Goal: Task Accomplishment & Management: Manage account settings

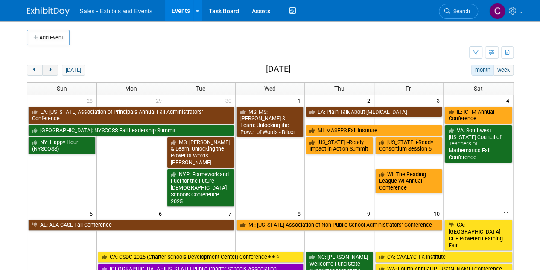
click at [53, 65] on button "next" at bounding box center [50, 70] width 16 height 11
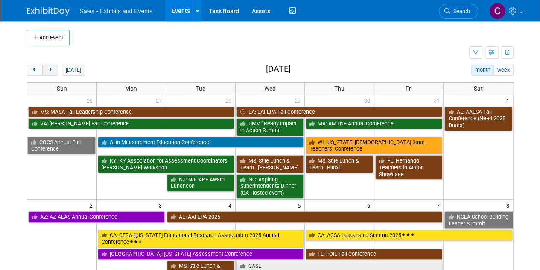
click at [53, 65] on button "next" at bounding box center [50, 70] width 16 height 11
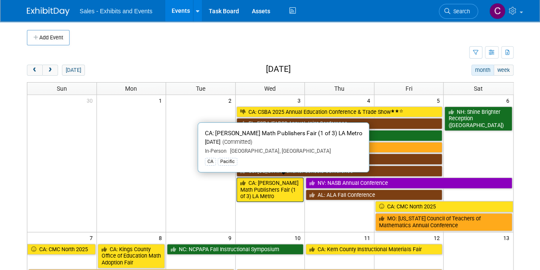
click at [249, 188] on link "CA: [PERSON_NAME] Math Publishers Fair (1 of 3) LA Metro" at bounding box center [270, 189] width 67 height 24
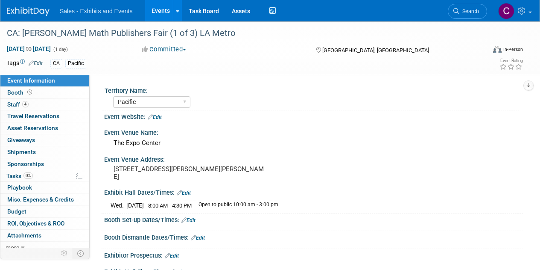
select select "Pacific"
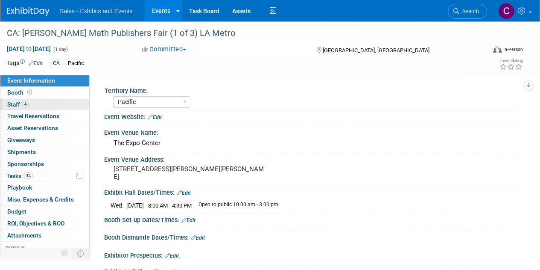
click at [12, 109] on link "4 Staff 4" at bounding box center [44, 105] width 89 height 12
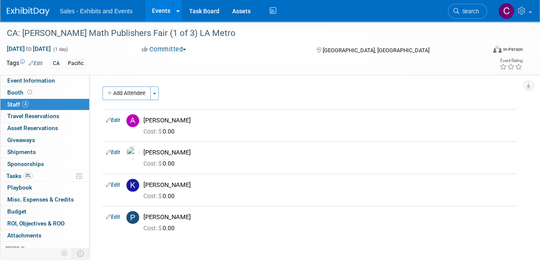
click at [164, 14] on link "Events" at bounding box center [160, 10] width 31 height 21
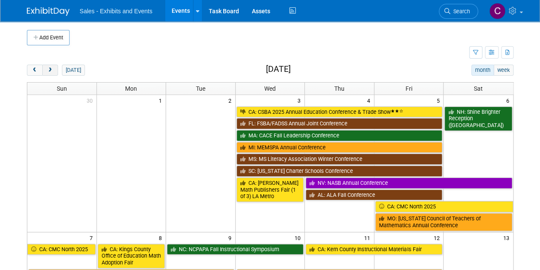
click at [55, 68] on button "next" at bounding box center [50, 70] width 16 height 11
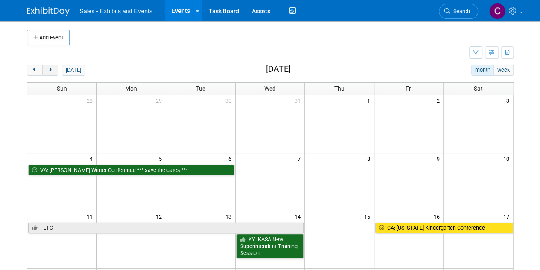
click at [55, 68] on button "next" at bounding box center [50, 70] width 16 height 11
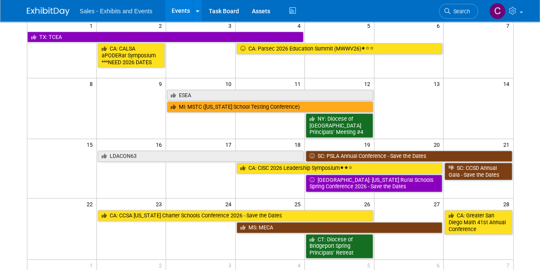
scroll to position [59, 0]
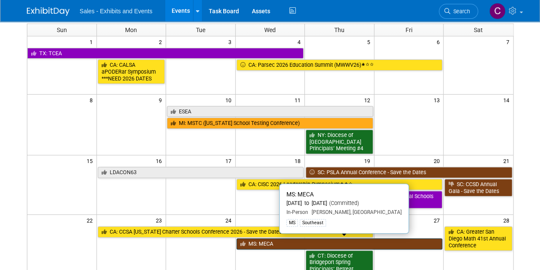
click at [261, 238] on link "MS: MECA" at bounding box center [340, 243] width 206 height 11
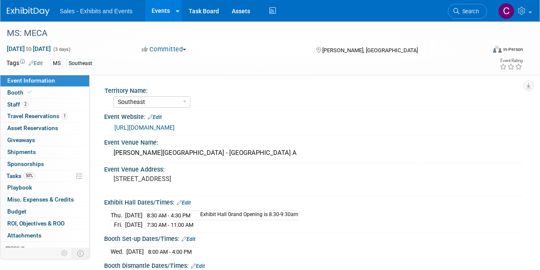
select select "Southeast"
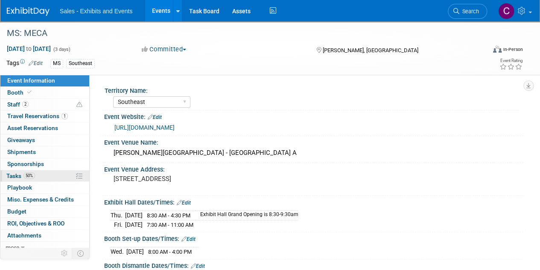
click at [16, 176] on span "Tasks 50%" at bounding box center [20, 175] width 29 height 7
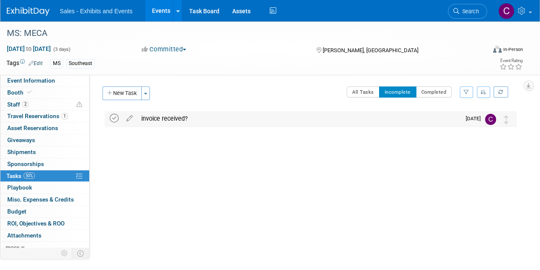
click at [114, 120] on icon at bounding box center [114, 118] width 9 height 9
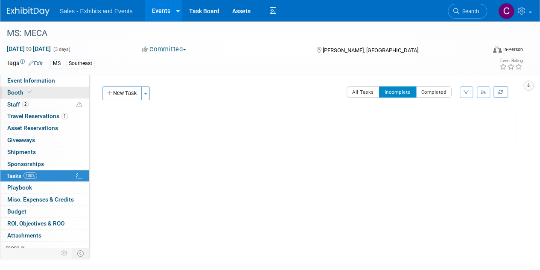
click at [24, 94] on span "Booth" at bounding box center [20, 92] width 26 height 7
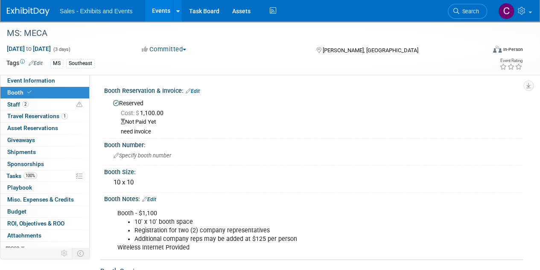
click at [200, 88] on link "Edit" at bounding box center [193, 91] width 14 height 6
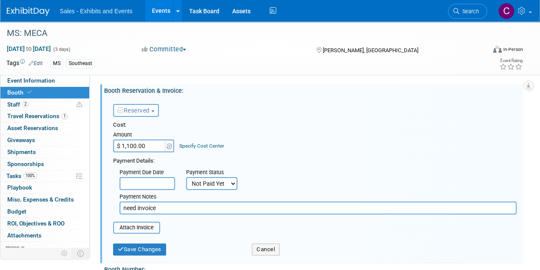
click at [215, 182] on select "Not Paid Yet Partially Paid Paid in Full" at bounding box center [211, 183] width 51 height 13
select select "1"
click at [186, 177] on select "Not Paid Yet Partially Paid Paid in Full" at bounding box center [211, 183] width 51 height 13
drag, startPoint x: 165, startPoint y: 209, endPoint x: 0, endPoint y: 167, distance: 170.2
click at [0, 167] on div "Event Information Event Info Booth Booth 2 Staff 2 Staff 1 Travel Reservations …" at bounding box center [270, 225] width 540 height 408
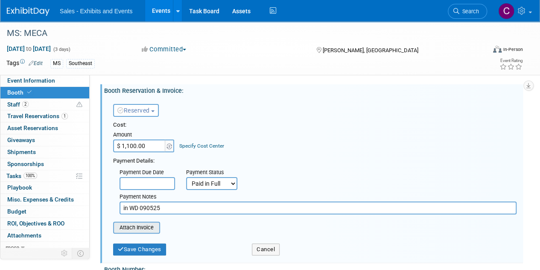
type input "in WD 090525"
click at [150, 229] on input "file" at bounding box center [109, 227] width 102 height 10
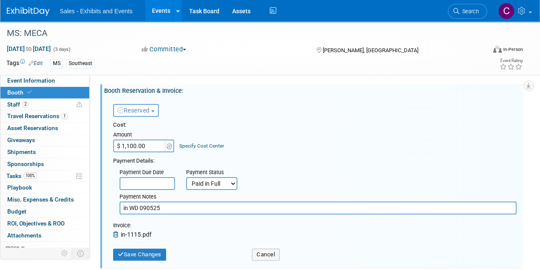
scroll to position [119, 0]
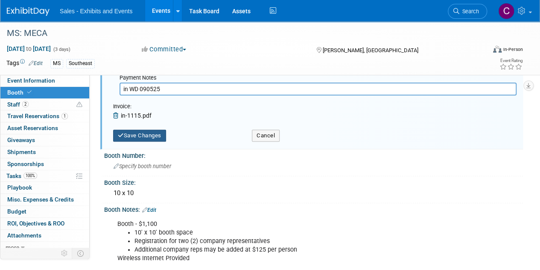
click at [151, 136] on button "Save Changes" at bounding box center [139, 135] width 53 height 12
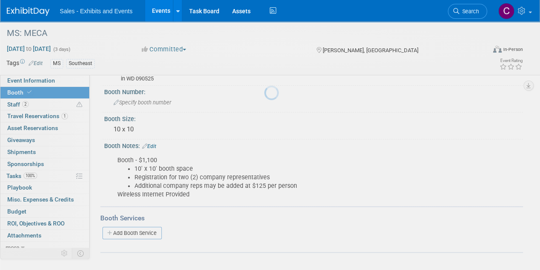
scroll to position [52, 0]
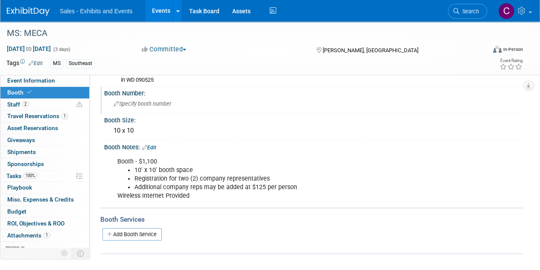
click at [148, 102] on span "Specify booth number" at bounding box center [143, 103] width 58 height 6
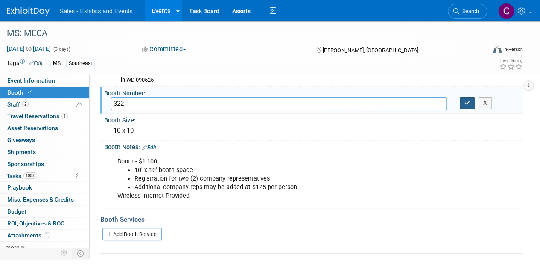
type input "322"
click at [466, 106] on button "button" at bounding box center [467, 103] width 15 height 12
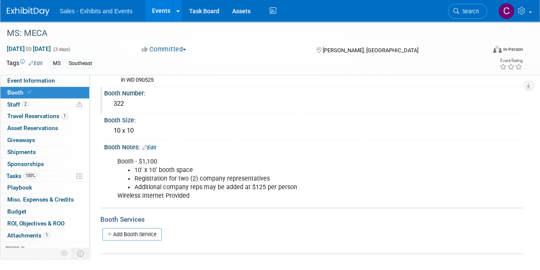
click at [156, 8] on link "Events" at bounding box center [160, 10] width 31 height 21
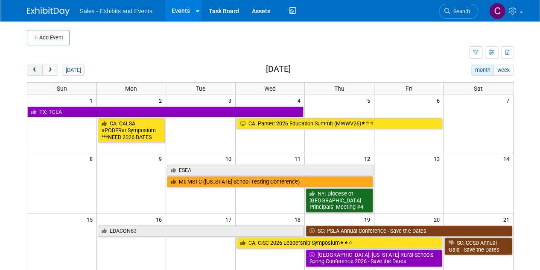
click at [37, 70] on span "prev" at bounding box center [35, 70] width 6 height 6
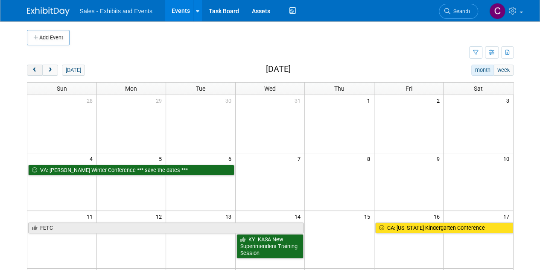
click at [37, 70] on span "prev" at bounding box center [35, 70] width 6 height 6
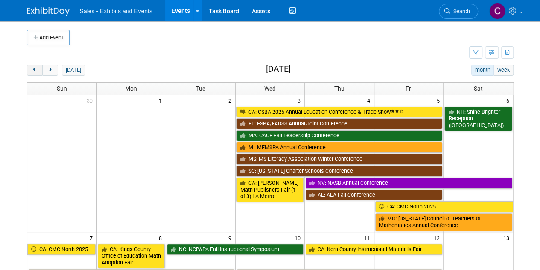
click at [37, 70] on span "prev" at bounding box center [35, 70] width 6 height 6
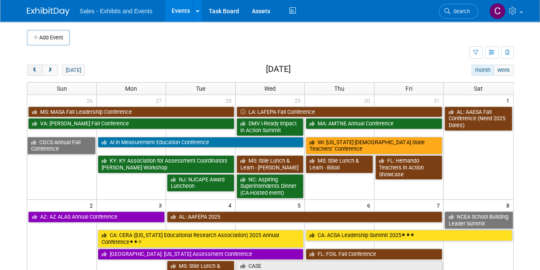
click at [37, 70] on span "prev" at bounding box center [35, 70] width 6 height 6
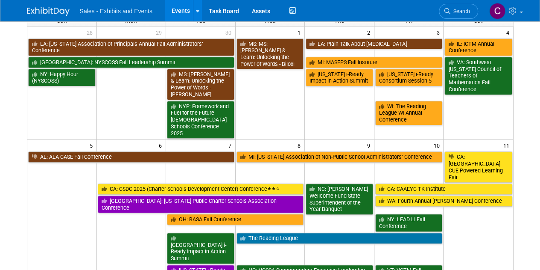
scroll to position [81, 0]
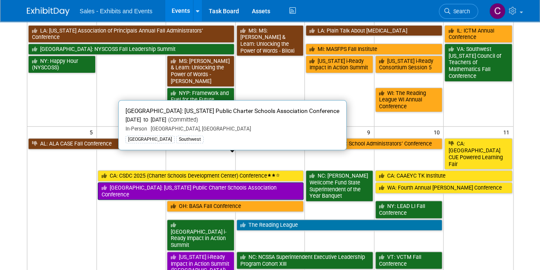
click at [148, 182] on link "[GEOGRAPHIC_DATA]: [US_STATE] Public Charter Schools Association Conference" at bounding box center [201, 191] width 206 height 18
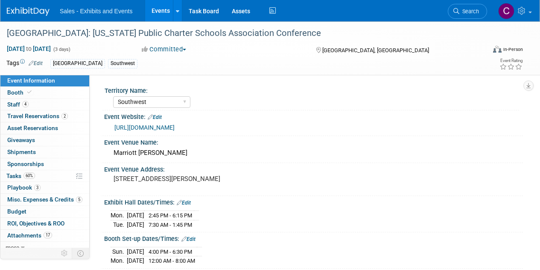
select select "Southwest"
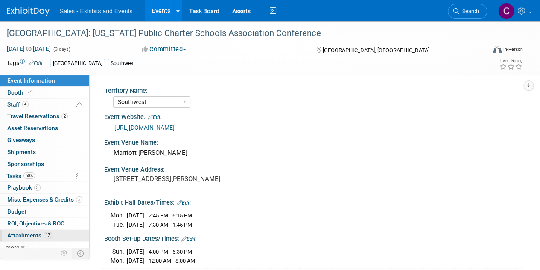
click at [21, 238] on link "17 Attachments 17" at bounding box center [44, 235] width 89 height 12
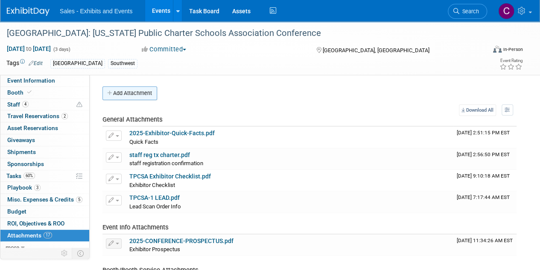
click at [126, 95] on button "Add Attachment" at bounding box center [130, 93] width 55 height 14
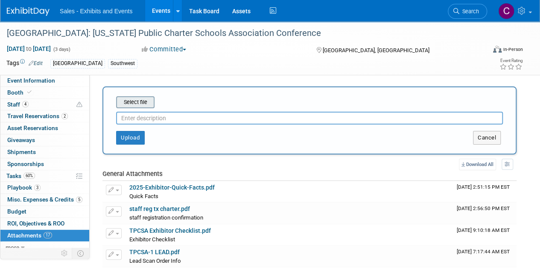
click at [127, 97] on div "Select file" at bounding box center [135, 102] width 38 height 12
click at [129, 104] on input "file" at bounding box center [103, 102] width 102 height 10
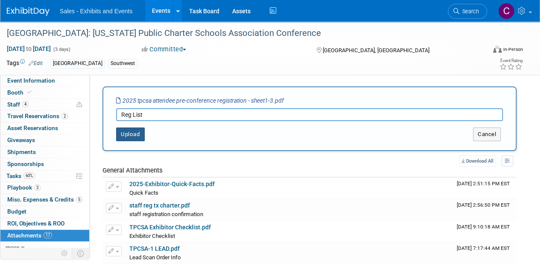
type input "Reg List"
click at [132, 133] on button "Upload" at bounding box center [130, 134] width 29 height 14
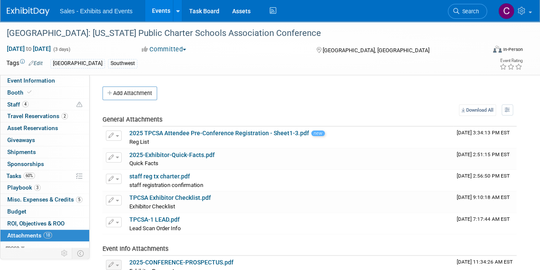
click at [163, 15] on link "Events" at bounding box center [160, 10] width 31 height 21
